Goal: Transaction & Acquisition: Purchase product/service

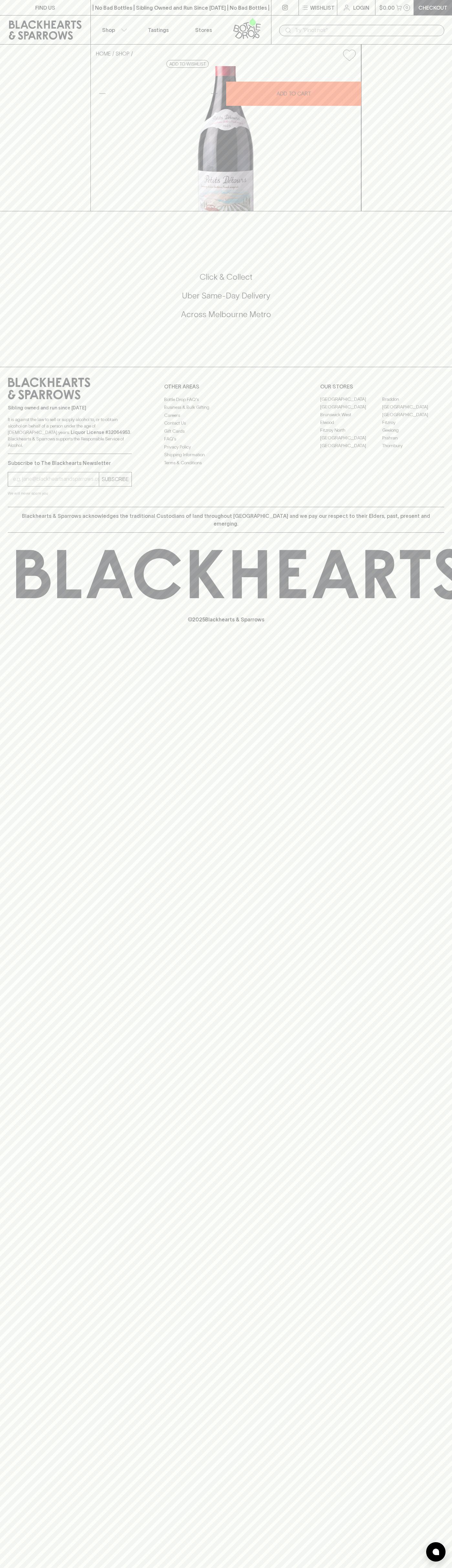
click at [316, 25] on div "​" at bounding box center [361, 30] width 165 height 12
click at [443, 354] on div "Click & Collect Uber Same-Day Delivery Across [GEOGRAPHIC_DATA] Metro" at bounding box center [226, 300] width 436 height 108
click at [87, 1567] on html "FIND US | No Bad Bottles | Sibling Owned and Run Since [DATE] | No Bad Bottles …" at bounding box center [226, 784] width 452 height 1568
click at [30, 1184] on div "FIND US | No Bad Bottles | Sibling Owned and Run Since [DATE] | No Bad Bottles …" at bounding box center [226, 784] width 452 height 1568
